Goal: Find contact information: Obtain details needed to contact an individual or organization

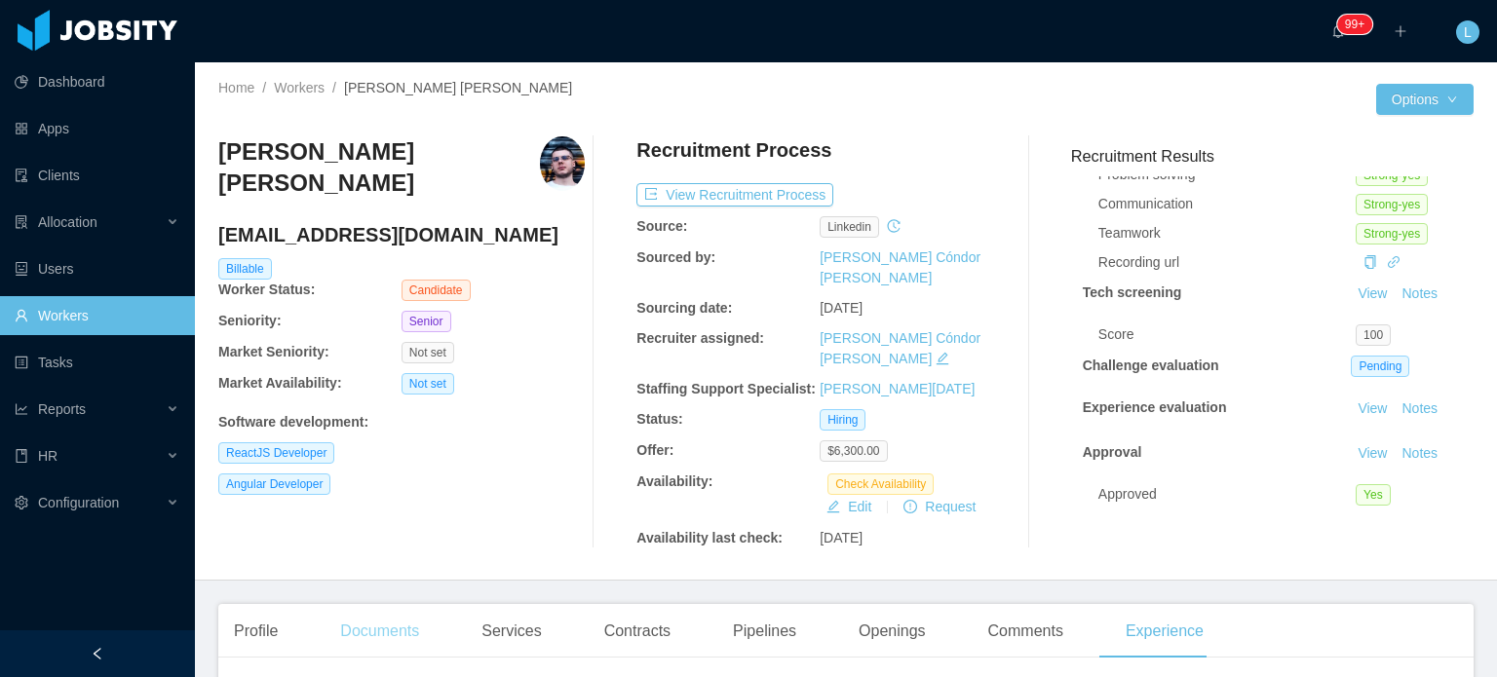
click at [370, 604] on div "Documents" at bounding box center [379, 631] width 110 height 55
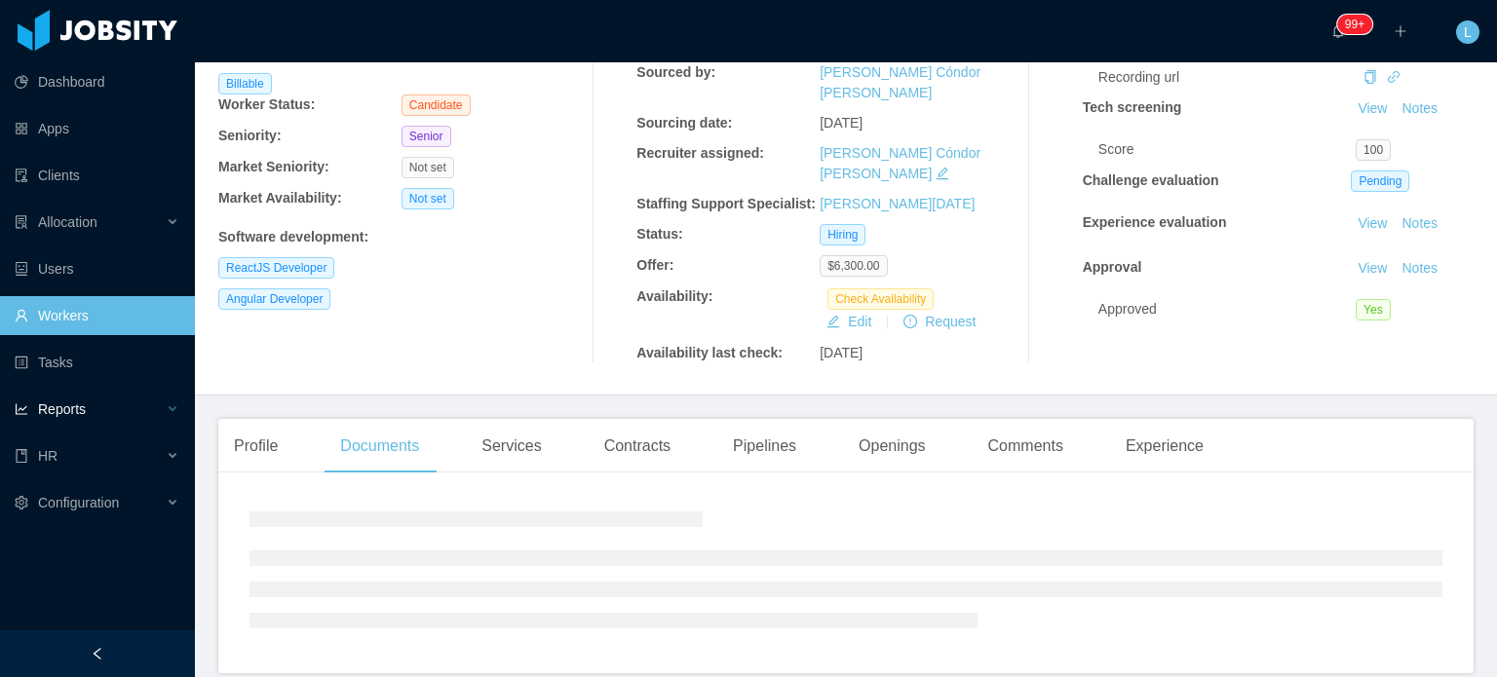
scroll to position [240, 0]
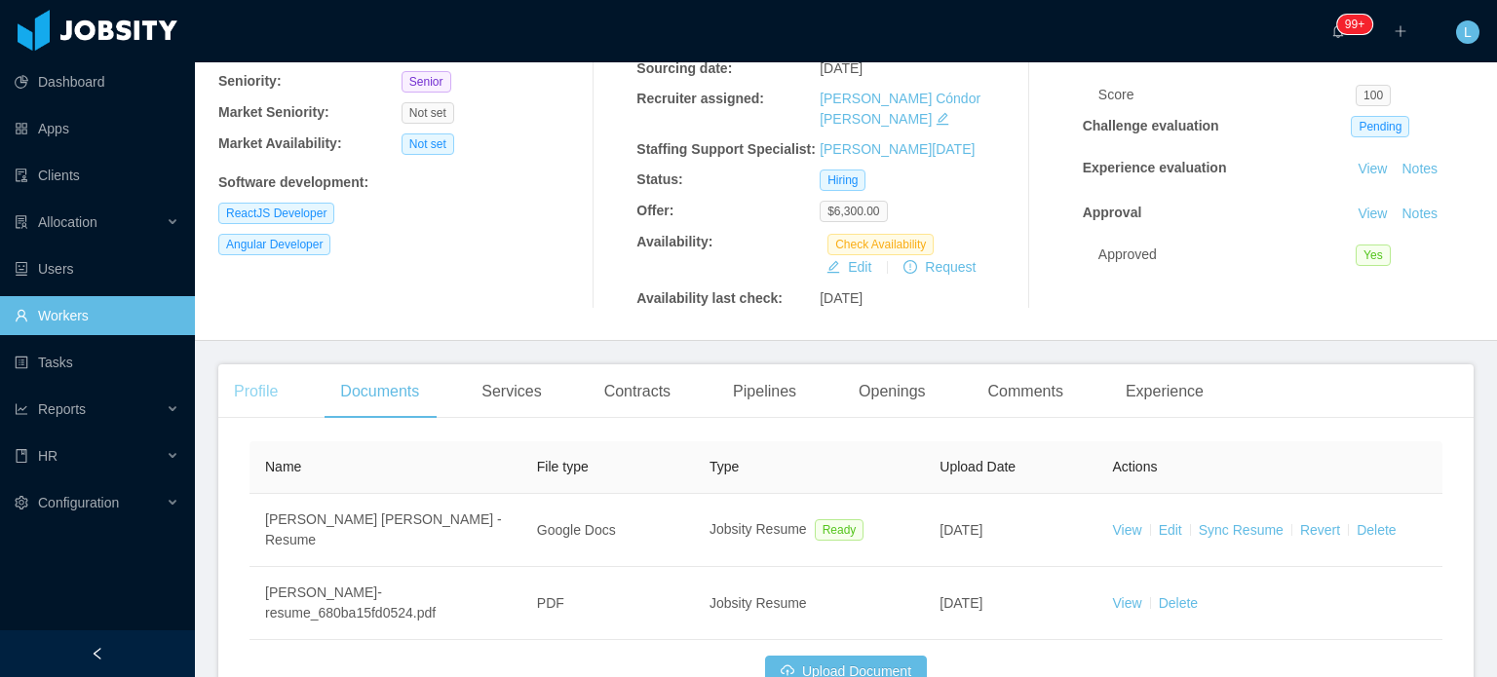
click at [247, 365] on div "Profile" at bounding box center [255, 391] width 75 height 55
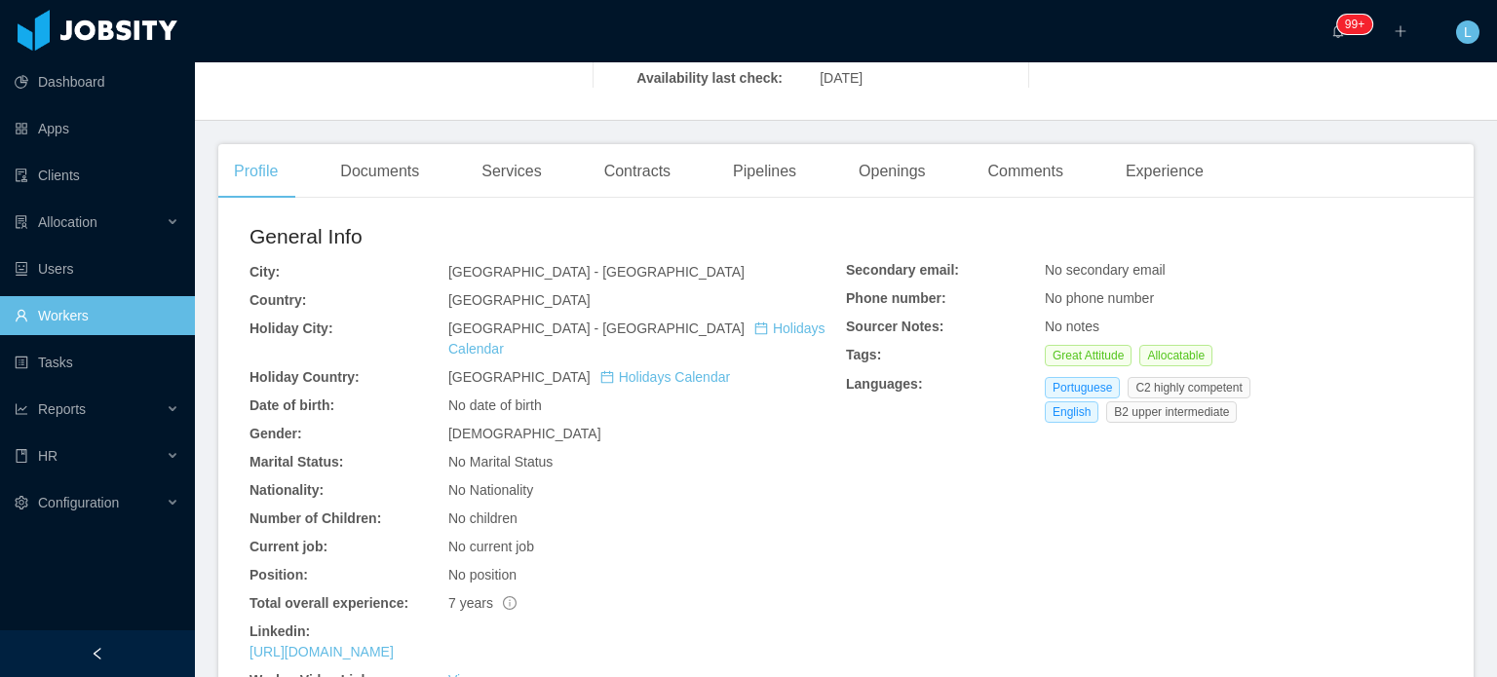
scroll to position [142, 0]
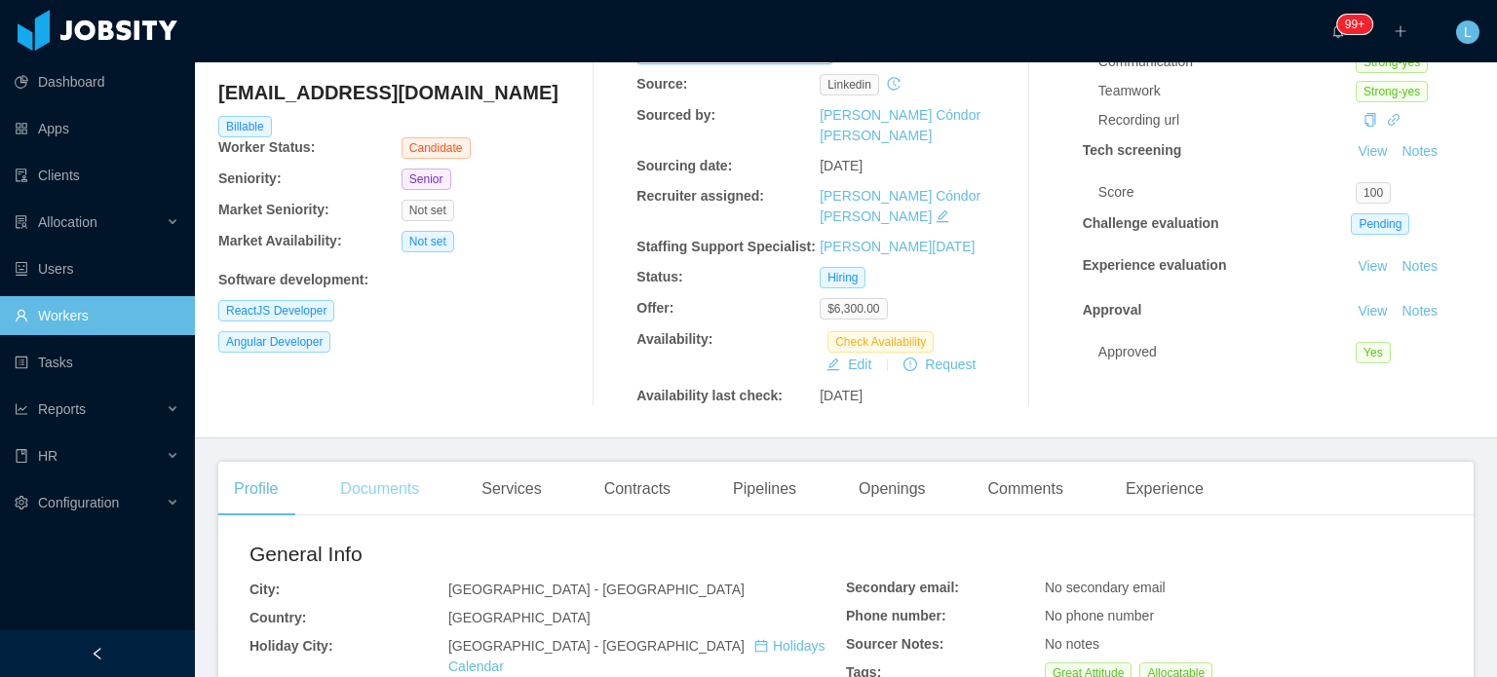
click at [378, 462] on div "Documents" at bounding box center [379, 489] width 110 height 55
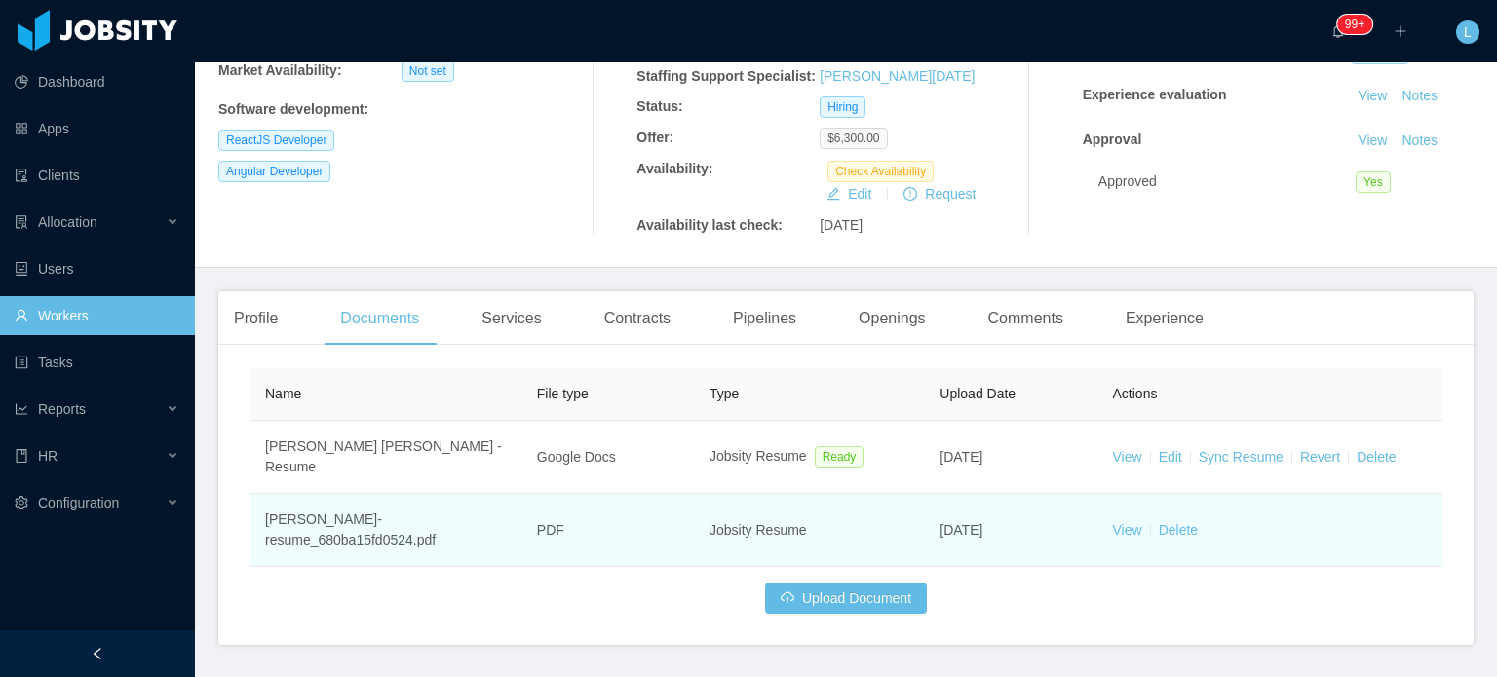
scroll to position [320, 0]
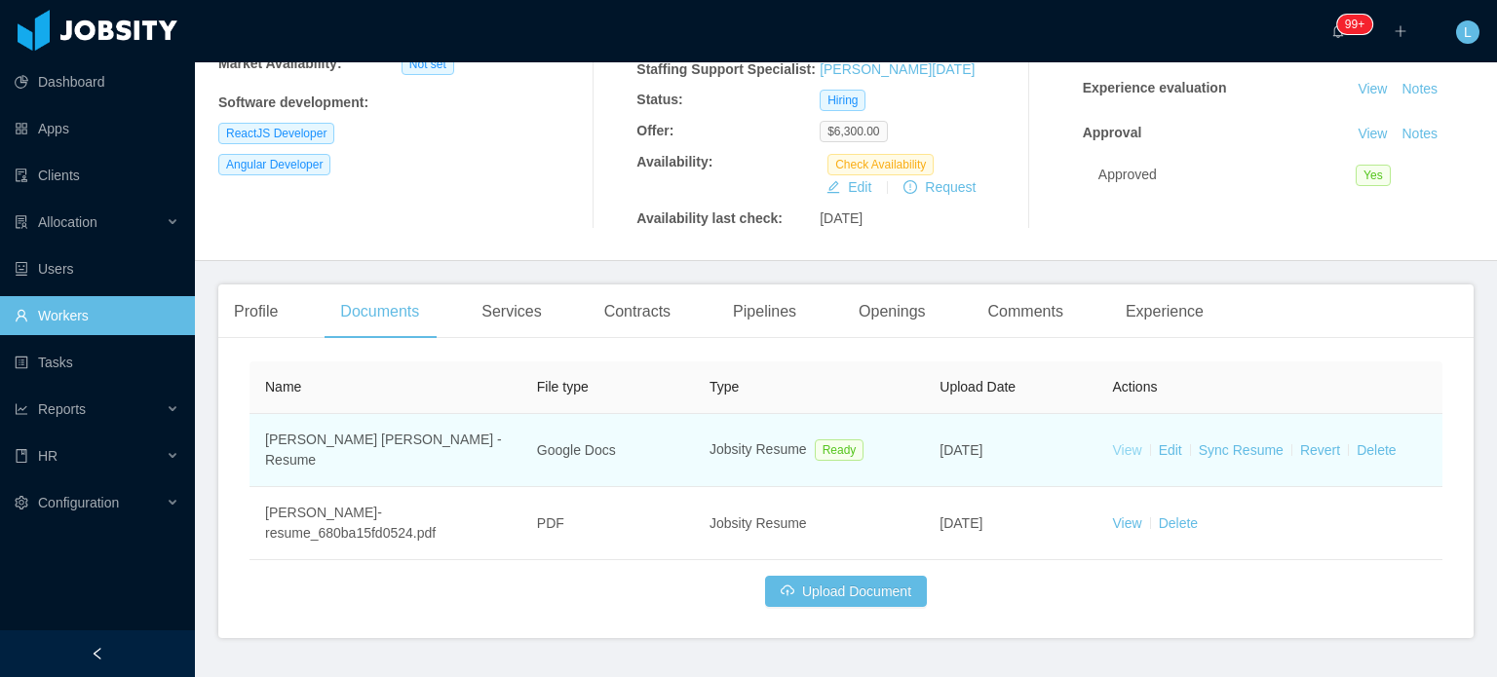
click at [1115, 442] on link "View" at bounding box center [1127, 450] width 29 height 16
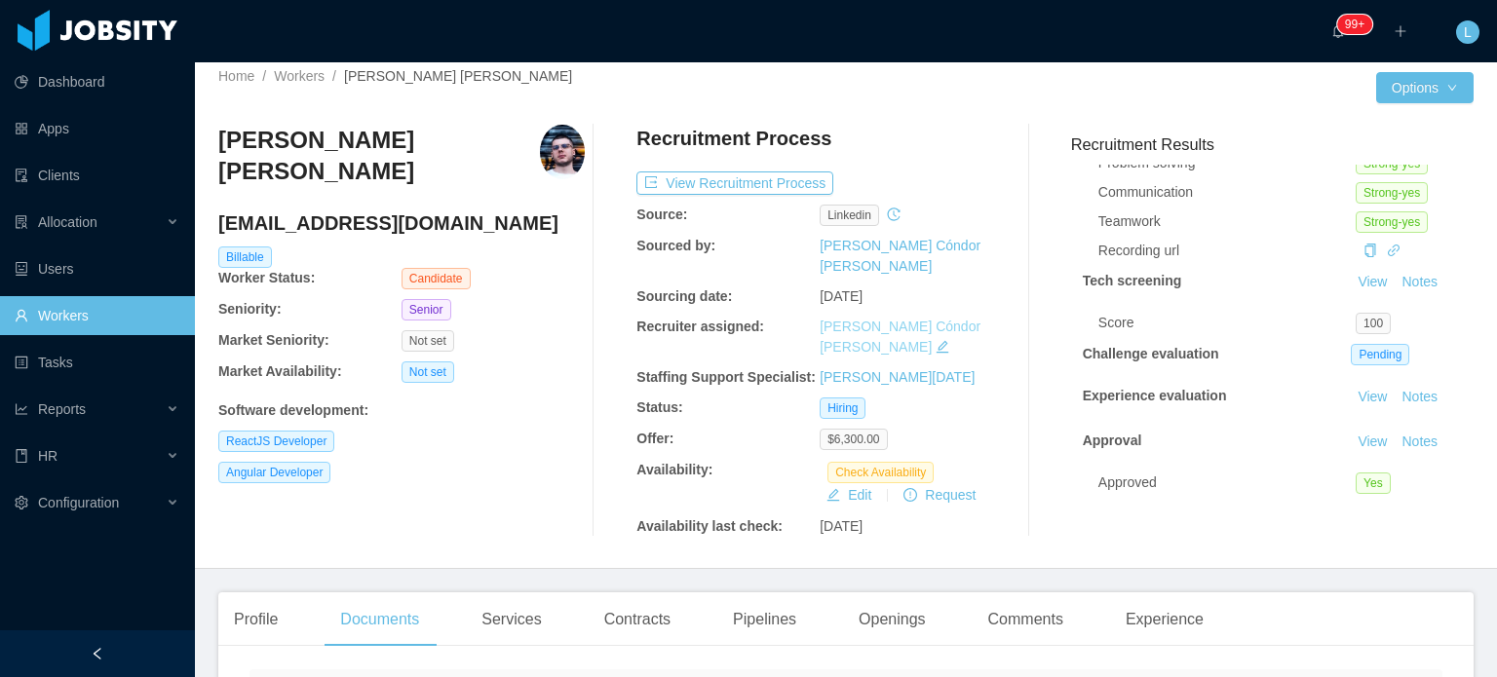
scroll to position [0, 0]
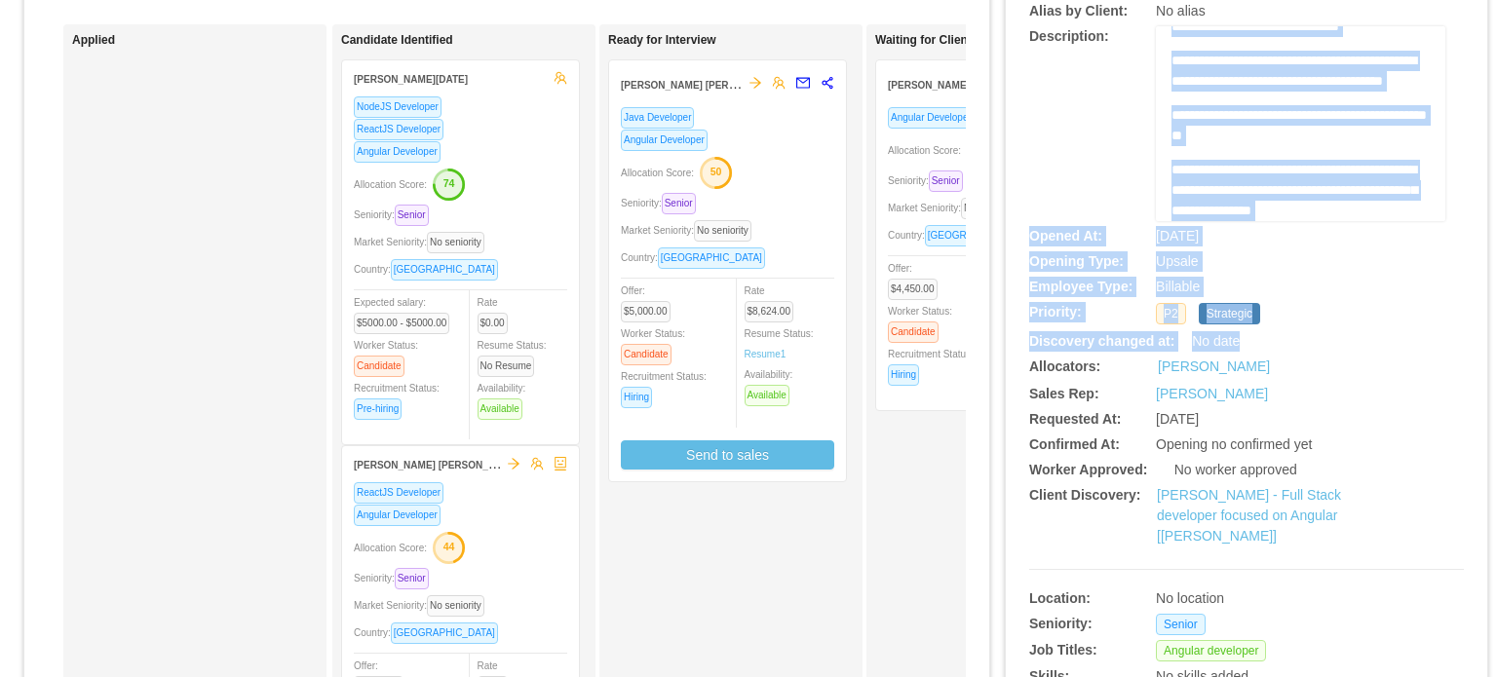
scroll to position [195, 0]
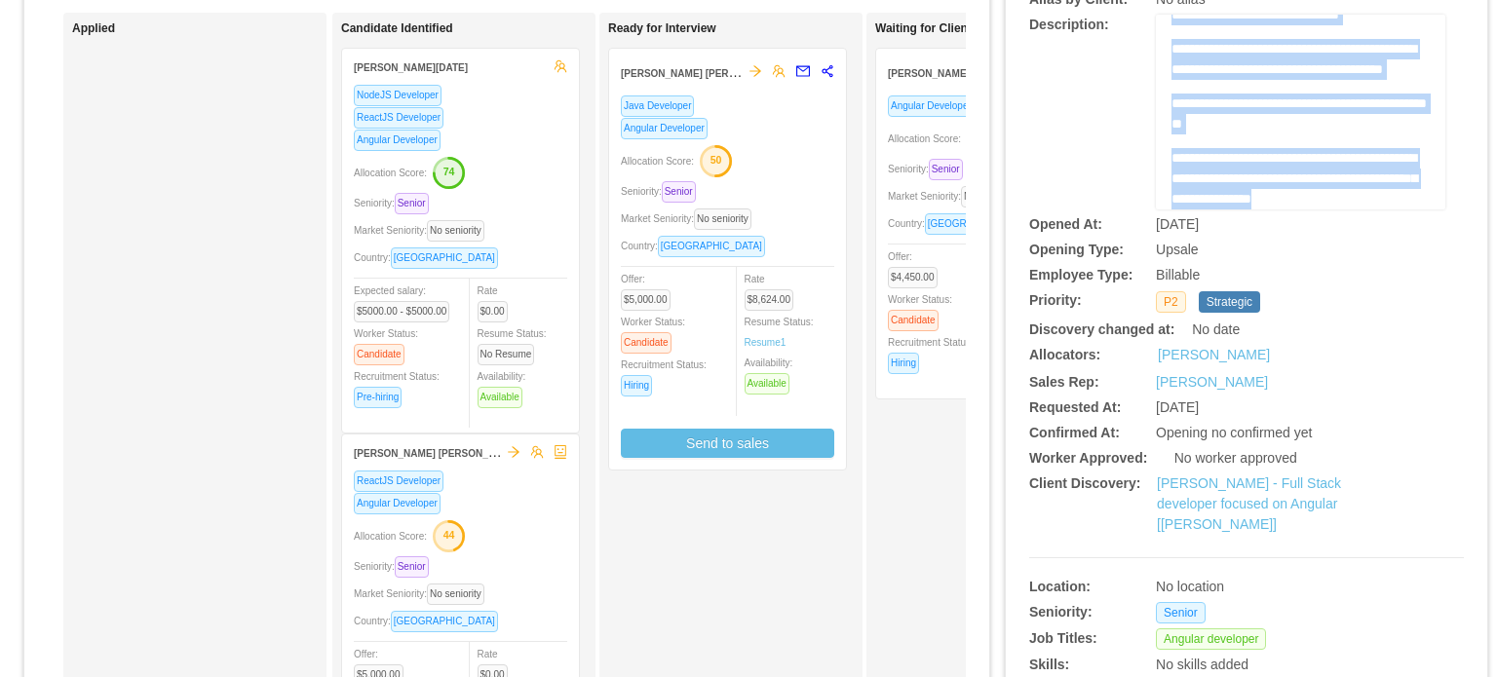
drag, startPoint x: 1161, startPoint y: 313, endPoint x: 1323, endPoint y: 202, distance: 196.2
copy div "**********"
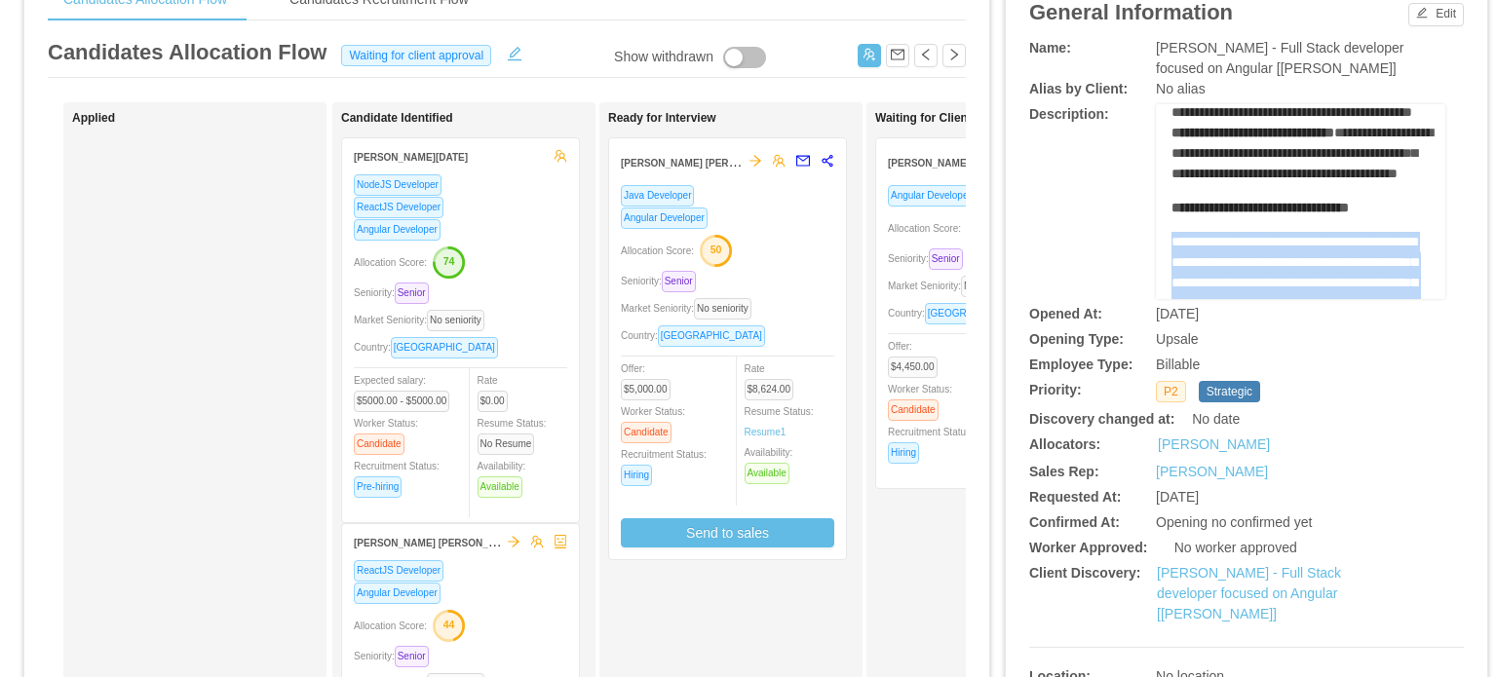
scroll to position [0, 0]
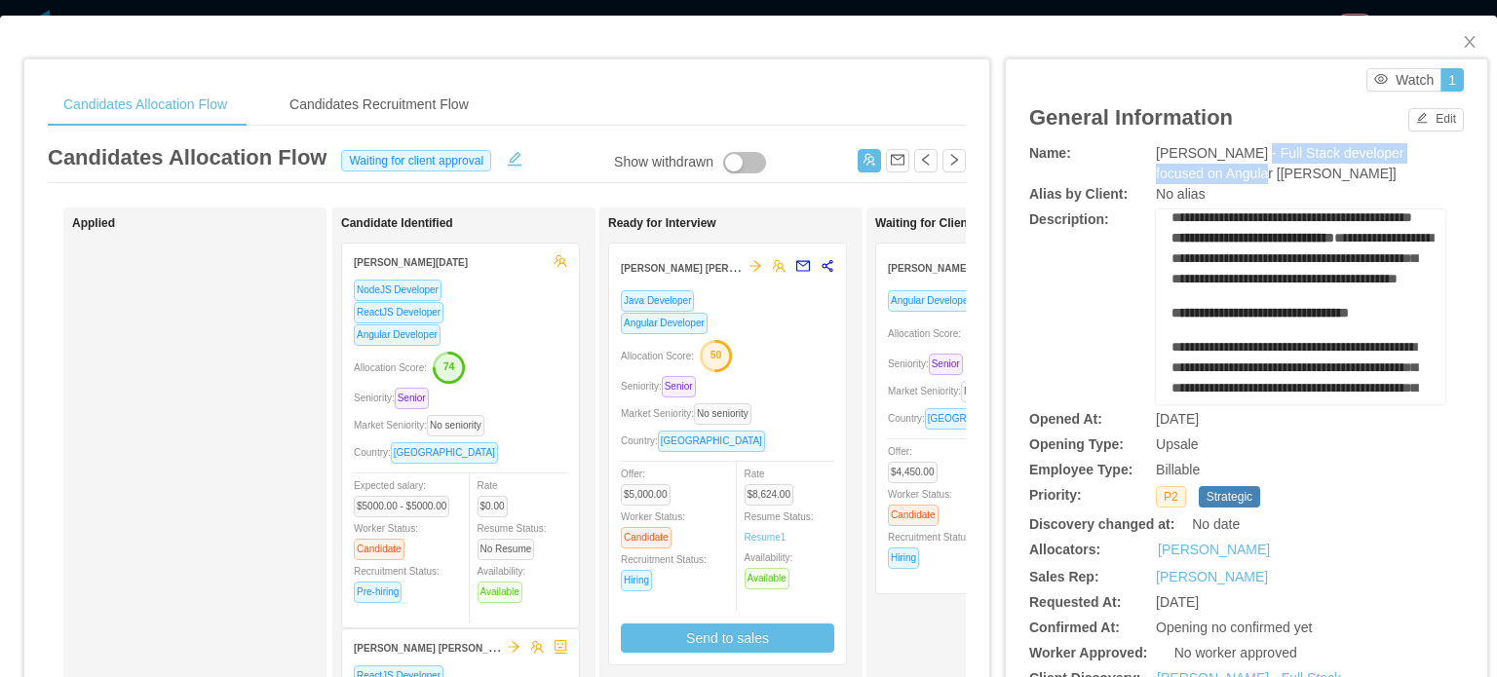
drag, startPoint x: 1232, startPoint y: 151, endPoint x: 1195, endPoint y: 181, distance: 47.8
click at [1195, 181] on span "[PERSON_NAME] - Full Stack developer focused on Angular [[PERSON_NAME]]" at bounding box center [1279, 163] width 247 height 36
copy span "Full Stack developer focused on Angular"
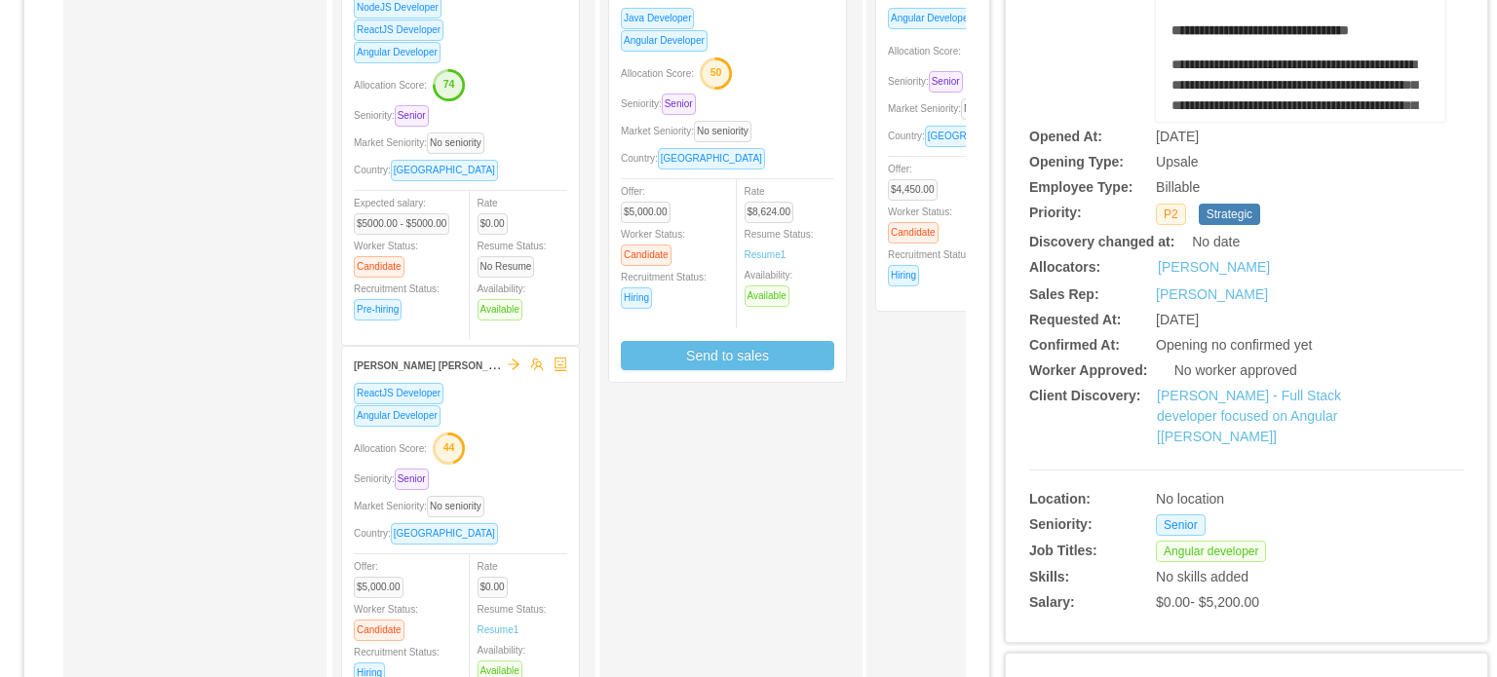
scroll to position [292, 0]
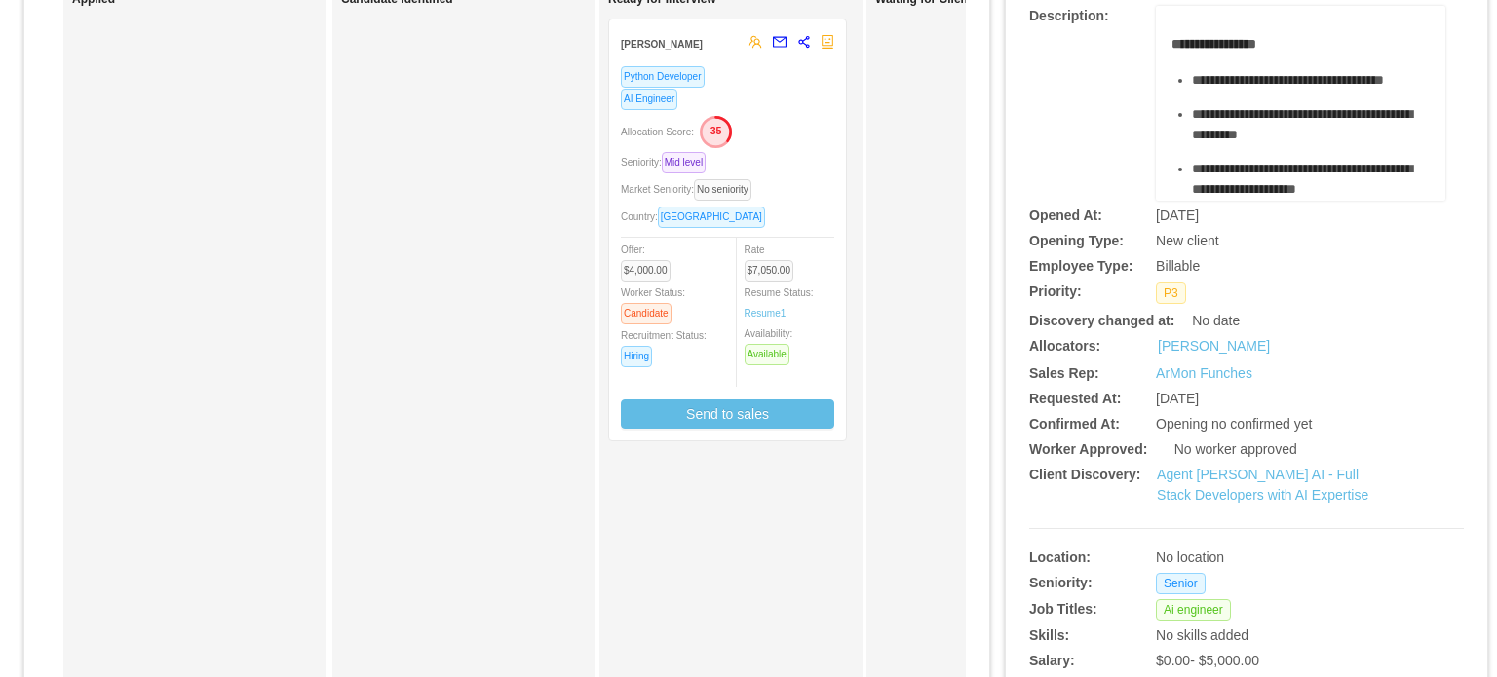
scroll to position [97, 0]
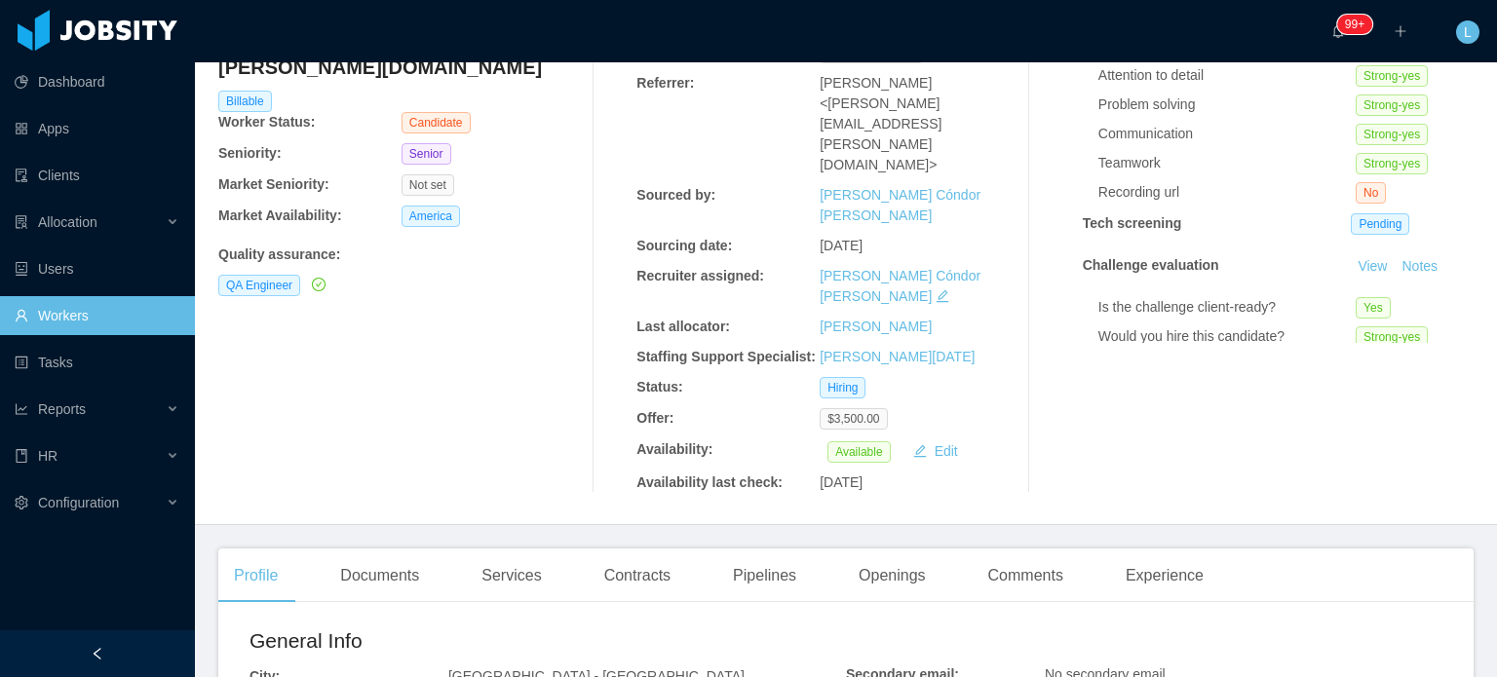
scroll to position [195, 0]
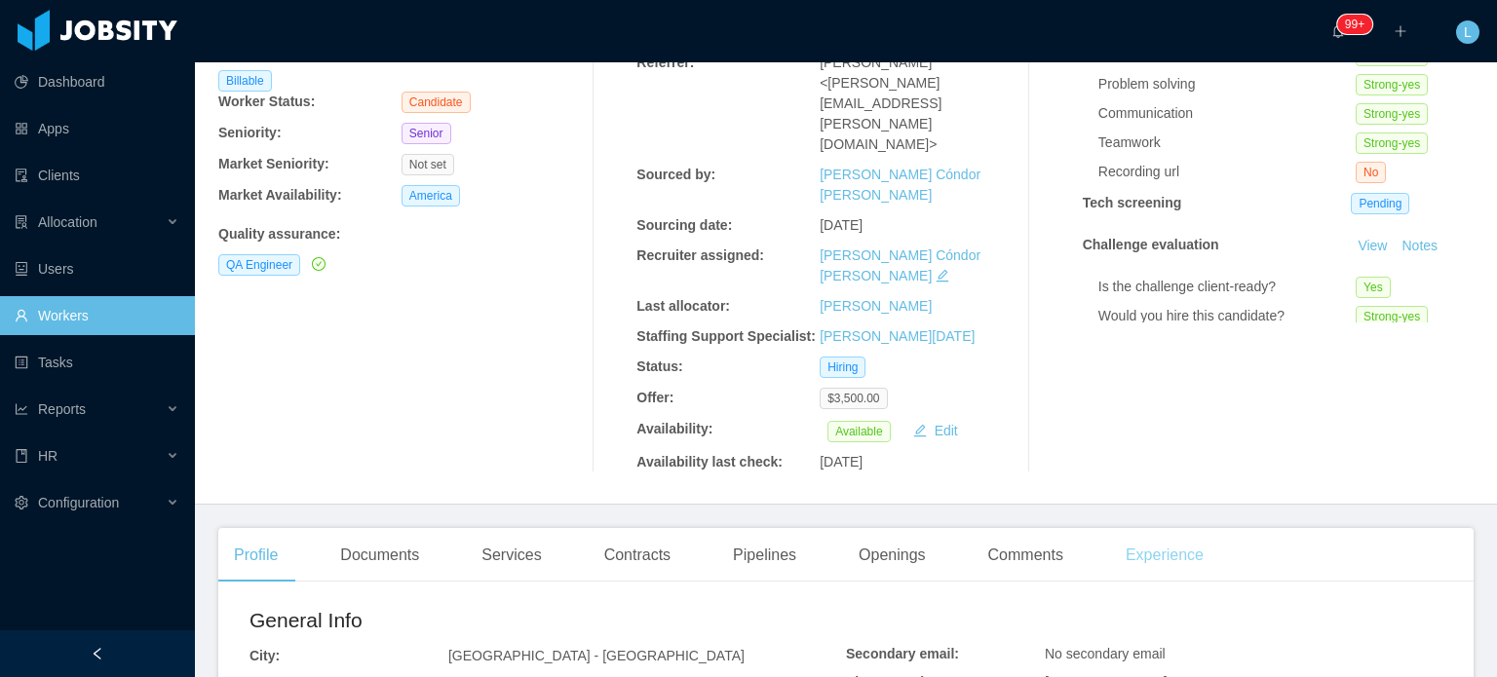
click at [1138, 528] on div "Experience" at bounding box center [1164, 555] width 109 height 55
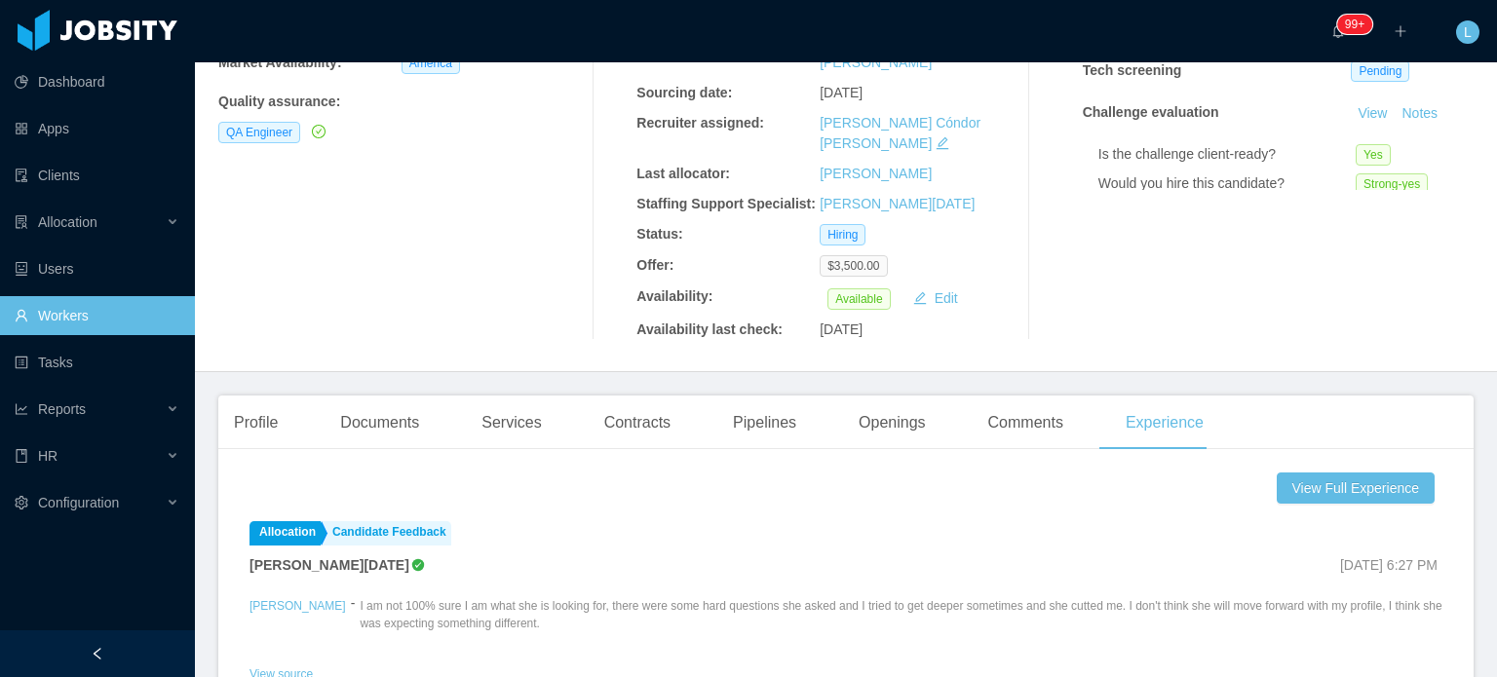
scroll to position [390, 0]
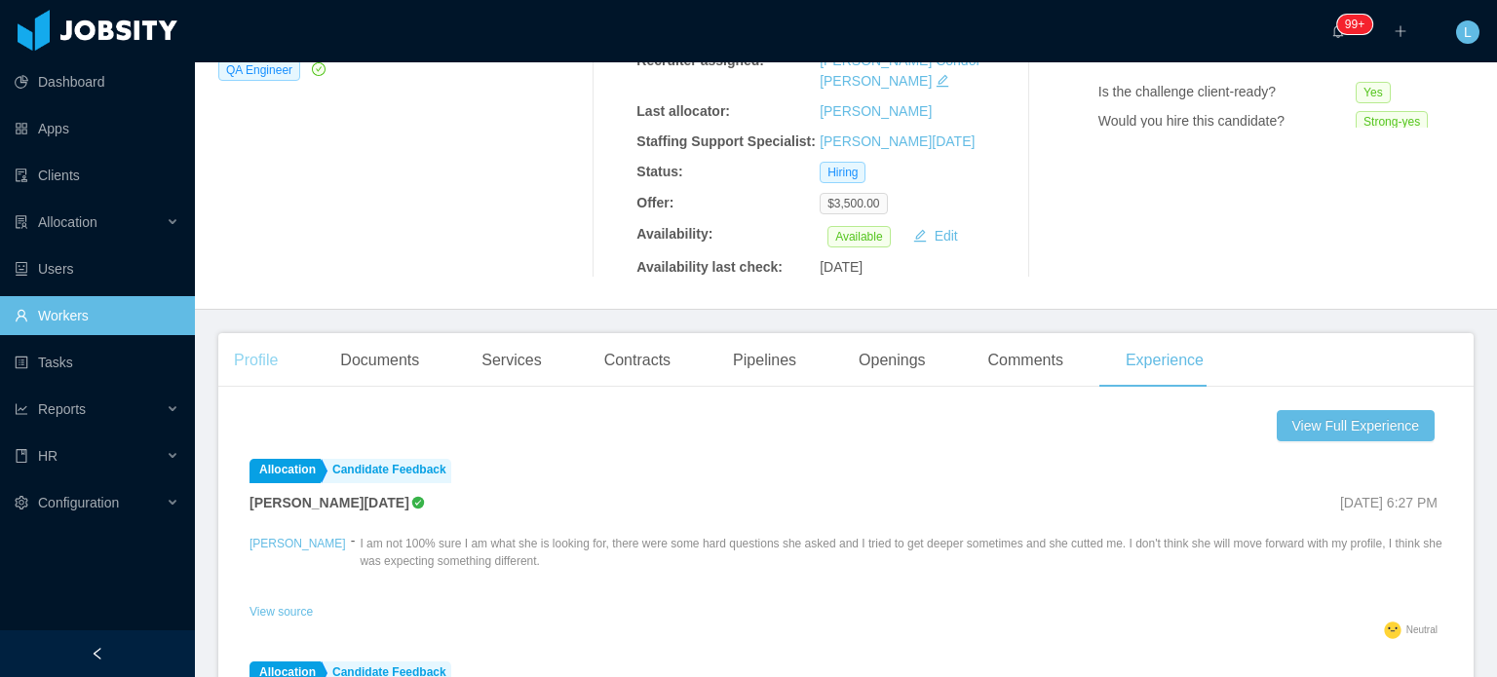
click at [267, 333] on div "Profile" at bounding box center [255, 360] width 75 height 55
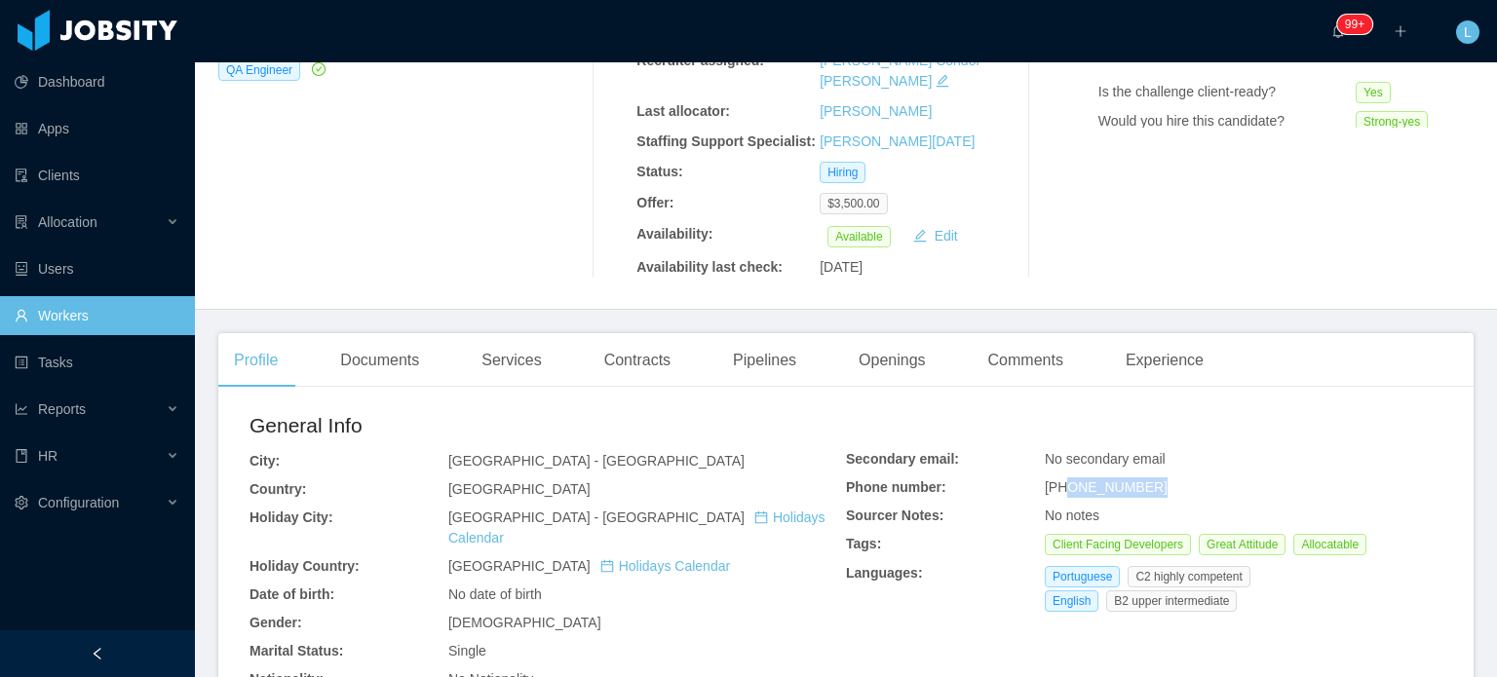
drag, startPoint x: 1137, startPoint y: 384, endPoint x: 1061, endPoint y: 382, distance: 76.0
click at [1061, 479] on span "+5551995724107" at bounding box center [1105, 487] width 123 height 16
copy span "51995724107"
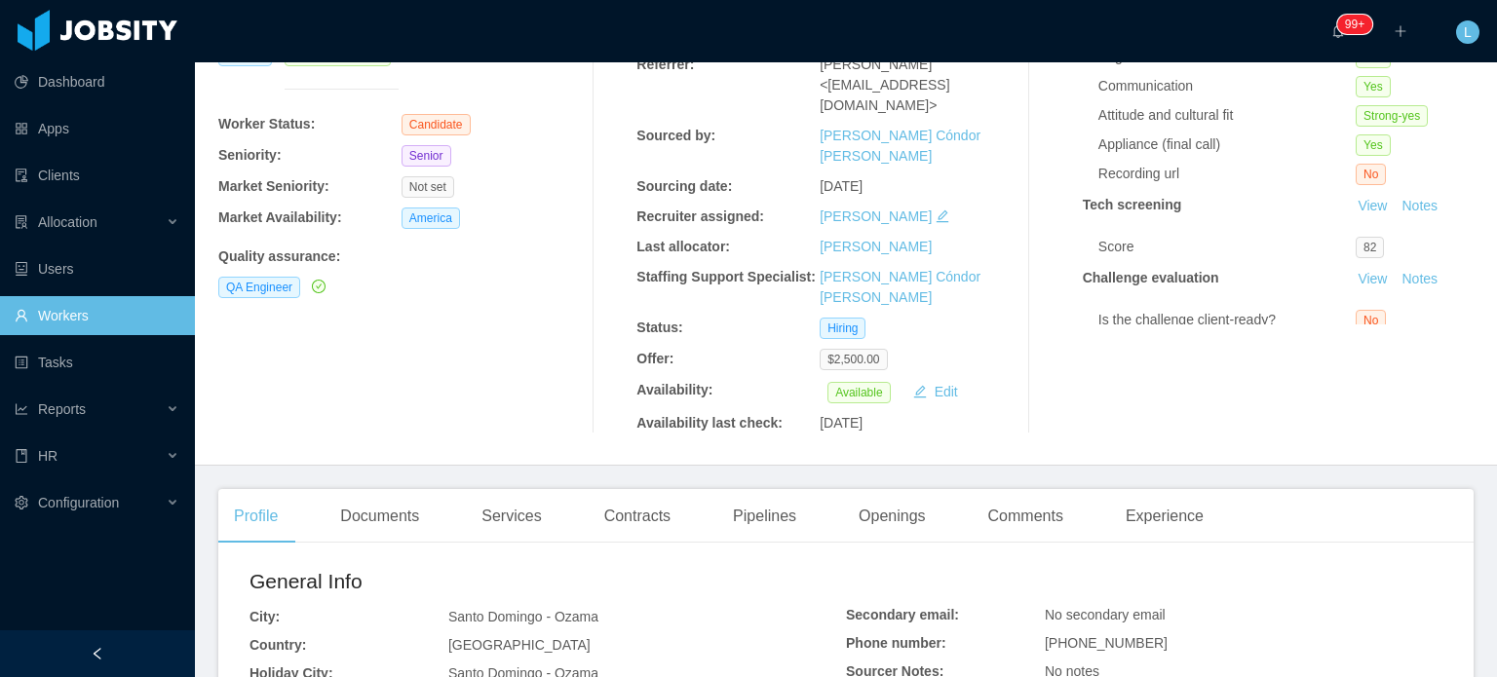
scroll to position [195, 0]
click at [1137, 487] on div "Experience" at bounding box center [1164, 514] width 109 height 55
